Goal: Transaction & Acquisition: Book appointment/travel/reservation

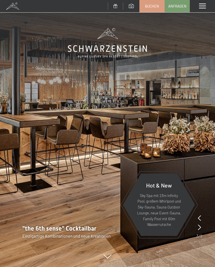
click at [203, 7] on span at bounding box center [202, 6] width 7 height 5
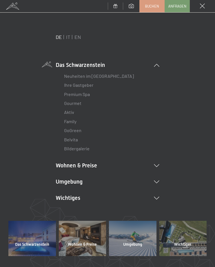
click at [156, 166] on icon at bounding box center [156, 165] width 5 height 3
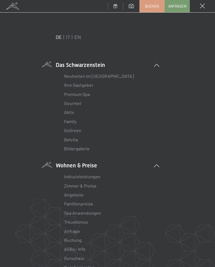
click at [75, 196] on link "Angebote" at bounding box center [74, 194] width 20 height 5
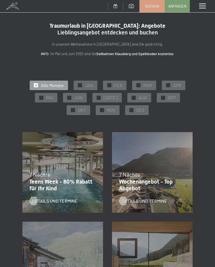
click at [80, 110] on span "OKT" at bounding box center [82, 110] width 8 height 6
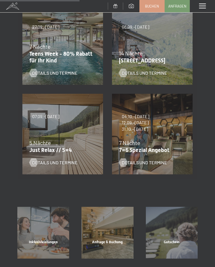
scroll to position [129, 0]
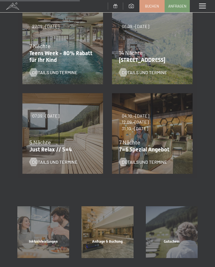
click at [153, 159] on span "Details und Termine" at bounding box center [144, 162] width 45 height 6
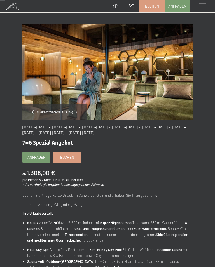
scroll to position [12, 0]
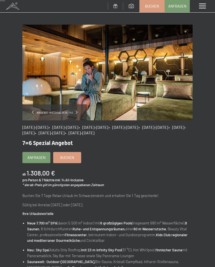
click at [76, 111] on span at bounding box center [77, 112] width 2 height 3
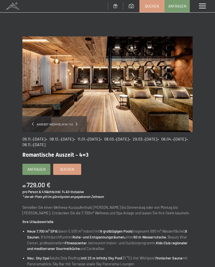
click at [78, 122] on div "Angebot wechseln (9 / 14)" at bounding box center [54, 124] width 64 height 16
